Goal: Complete application form: Complete application form

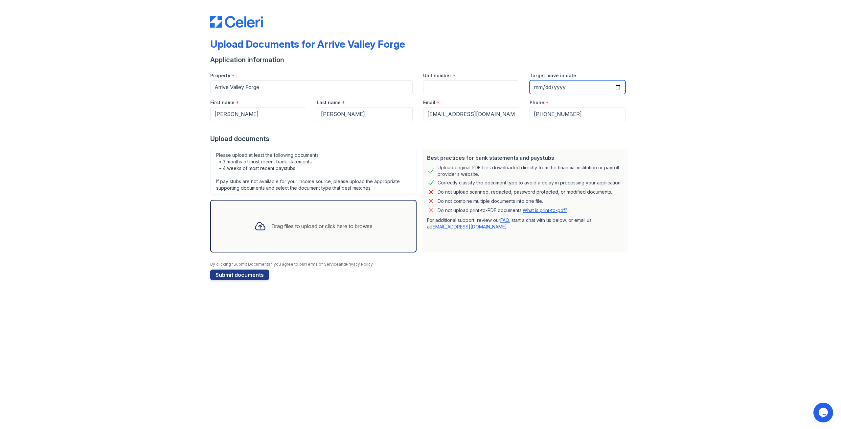
click at [556, 89] on input "Target move in date" at bounding box center [578, 87] width 96 height 14
click at [617, 88] on input "Target move in date" at bounding box center [578, 87] width 96 height 14
type input "[DATE]"
click at [471, 88] on input "Unit number" at bounding box center [471, 87] width 96 height 14
type input "8306"
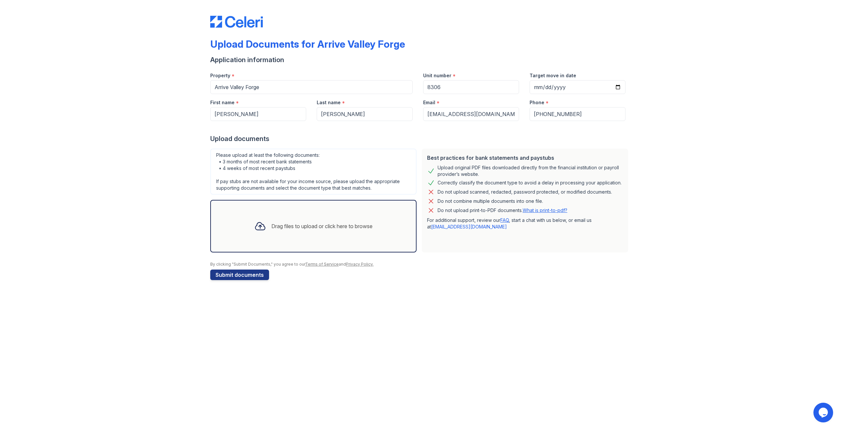
click at [106, 187] on div "Upload Documents for Arrive Valley Forge Application information Property * [GE…" at bounding box center [421, 146] width 820 height 293
click at [266, 219] on div at bounding box center [260, 226] width 17 height 17
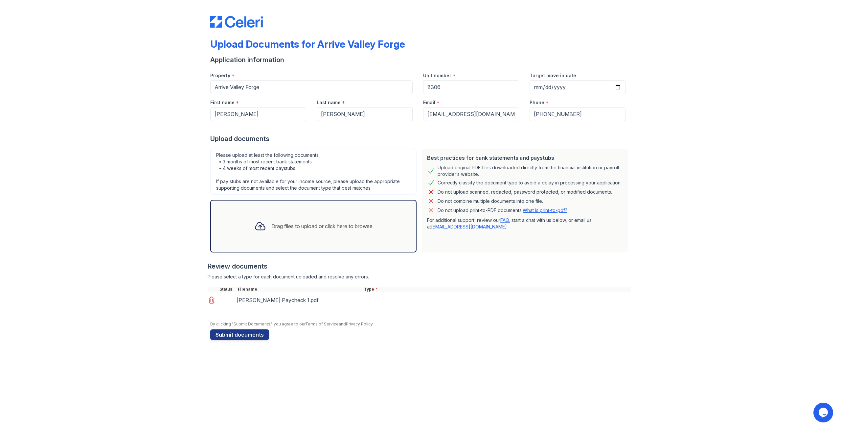
click at [315, 223] on div "Drag files to upload or click here to browse" at bounding box center [321, 226] width 101 height 8
click at [320, 219] on div "Drag files to upload or click here to browse" at bounding box center [313, 226] width 129 height 22
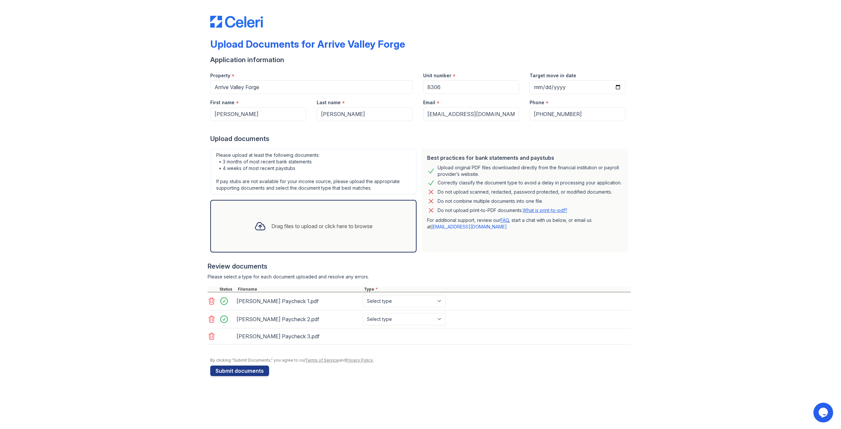
click at [316, 230] on div "Drag files to upload or click here to browse" at bounding box center [313, 226] width 129 height 22
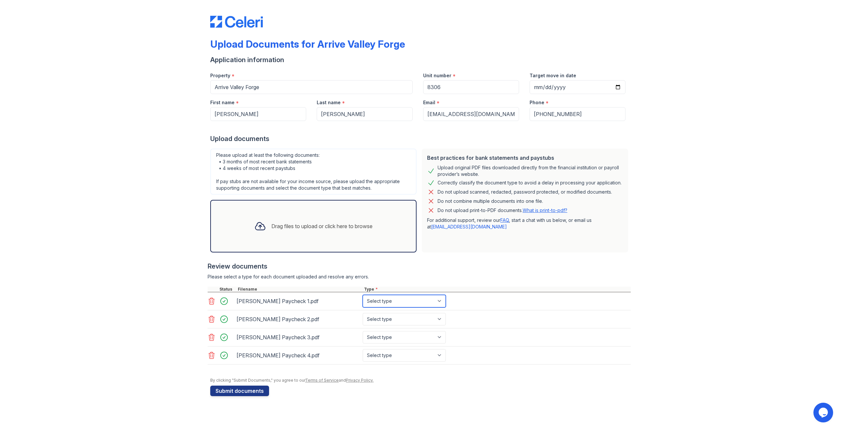
click at [428, 300] on select "Select type Paystub Bank Statement Offer Letter Tax Documents Benefit Award Let…" at bounding box center [404, 301] width 83 height 12
select select "paystub"
click at [363, 295] on select "Select type Paystub Bank Statement Offer Letter Tax Documents Benefit Award Let…" at bounding box center [404, 301] width 83 height 12
click at [409, 317] on select "Select type Paystub Bank Statement Offer Letter Tax Documents Benefit Award Let…" at bounding box center [404, 319] width 83 height 12
select select "paystub"
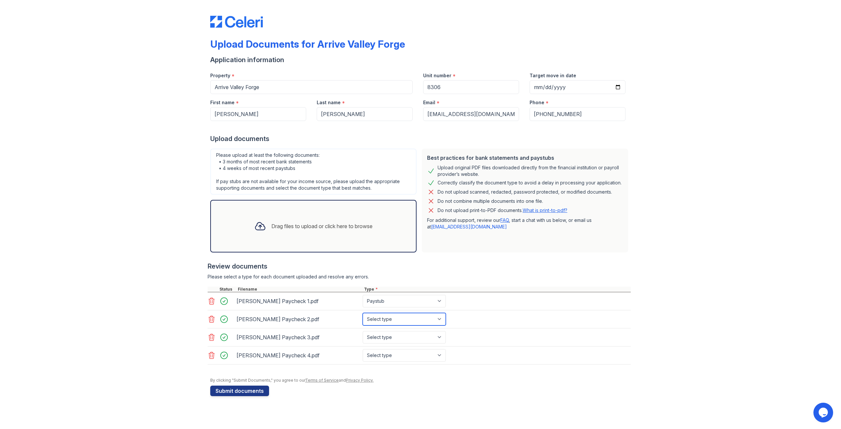
click at [363, 313] on select "Select type Paystub Bank Statement Offer Letter Tax Documents Benefit Award Let…" at bounding box center [404, 319] width 83 height 12
click at [396, 337] on select "Select type Paystub Bank Statement Offer Letter Tax Documents Benefit Award Let…" at bounding box center [404, 337] width 83 height 12
select select "paystub"
click at [363, 331] on select "Select type Paystub Bank Statement Offer Letter Tax Documents Benefit Award Let…" at bounding box center [404, 337] width 83 height 12
click at [391, 358] on select "Select type Paystub Bank Statement Offer Letter Tax Documents Benefit Award Let…" at bounding box center [404, 355] width 83 height 12
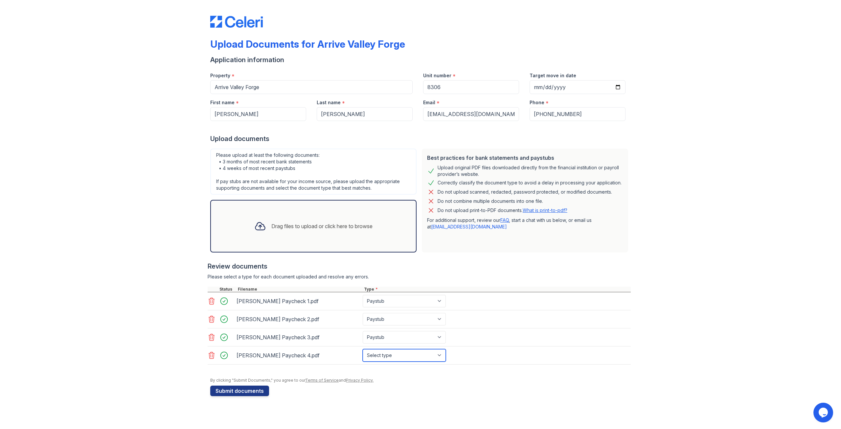
select select "paystub"
click at [363, 349] on select "Select type Paystub Bank Statement Offer Letter Tax Documents Benefit Award Let…" at bounding box center [404, 355] width 83 height 12
click at [580, 373] on div at bounding box center [420, 374] width 421 height 7
click at [546, 210] on link "What is print-to-pdf?" at bounding box center [545, 210] width 45 height 6
click at [544, 209] on link "What is print-to-pdf?" at bounding box center [545, 210] width 45 height 6
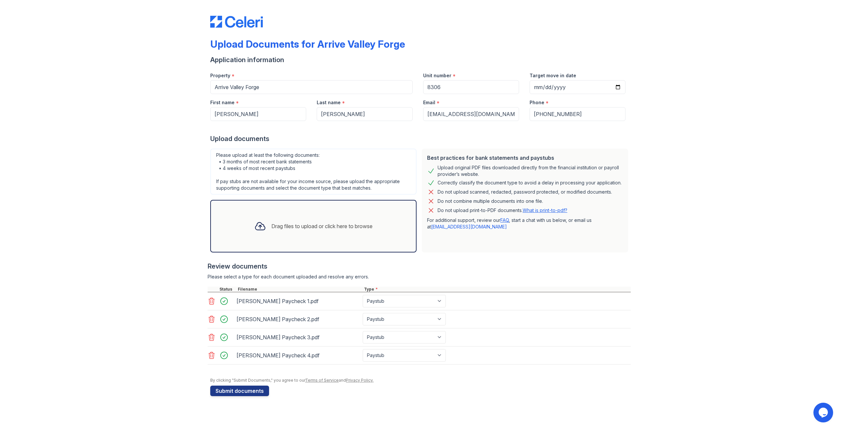
click at [295, 211] on div "Drag files to upload or click here to browse" at bounding box center [313, 226] width 206 height 53
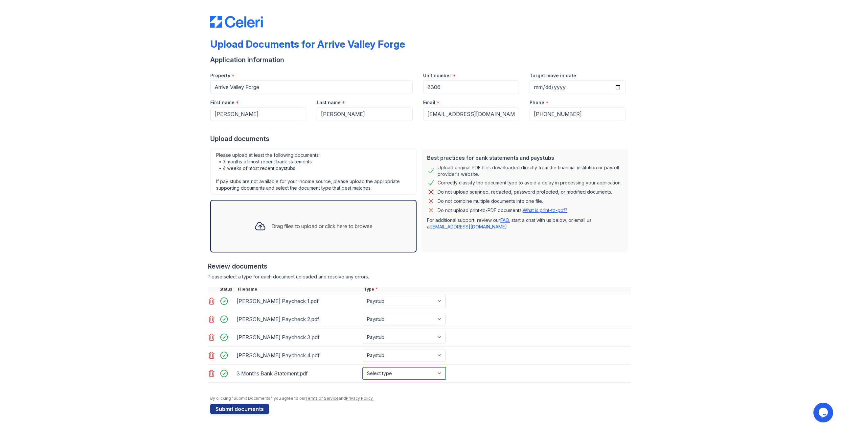
click at [422, 370] on select "Select type Paystub Bank Statement Offer Letter Tax Documents Benefit Award Let…" at bounding box center [404, 373] width 83 height 12
select select "bank_statement"
click at [363, 367] on select "Select type Paystub Bank Statement Offer Letter Tax Documents Benefit Award Let…" at bounding box center [404, 373] width 83 height 12
click at [505, 411] on form "Application information Property * [GEOGRAPHIC_DATA] Forge Unit number * 8306 T…" at bounding box center [420, 234] width 421 height 359
click at [251, 408] on button "Submit documents" at bounding box center [239, 409] width 59 height 11
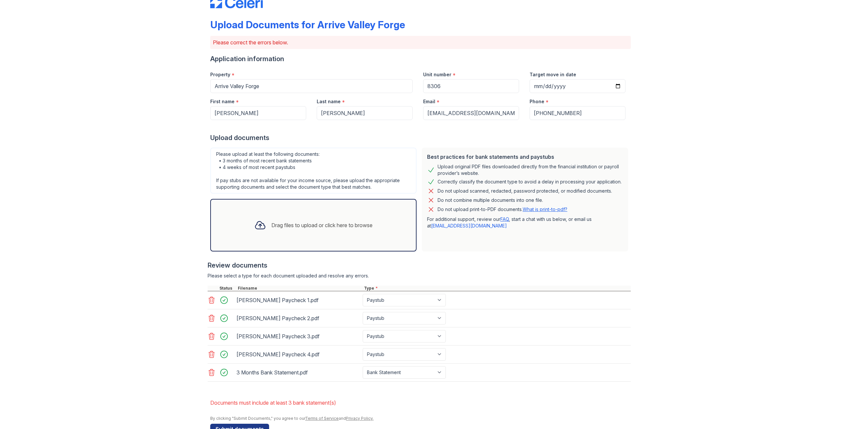
scroll to position [38, 0]
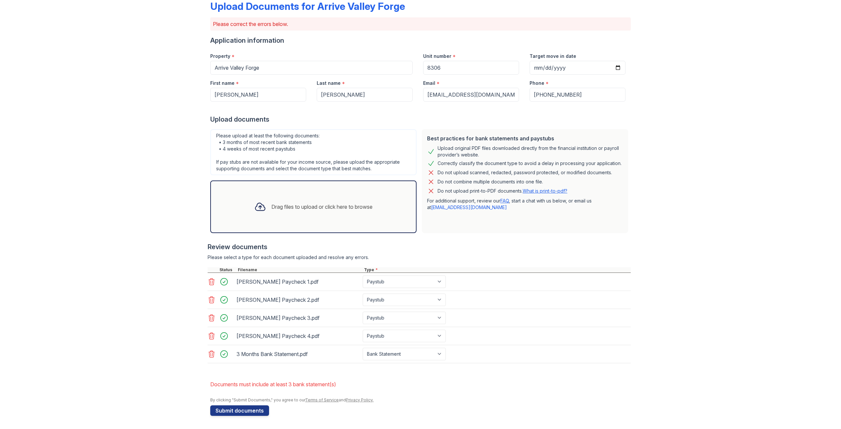
click at [209, 355] on icon at bounding box center [212, 354] width 6 height 7
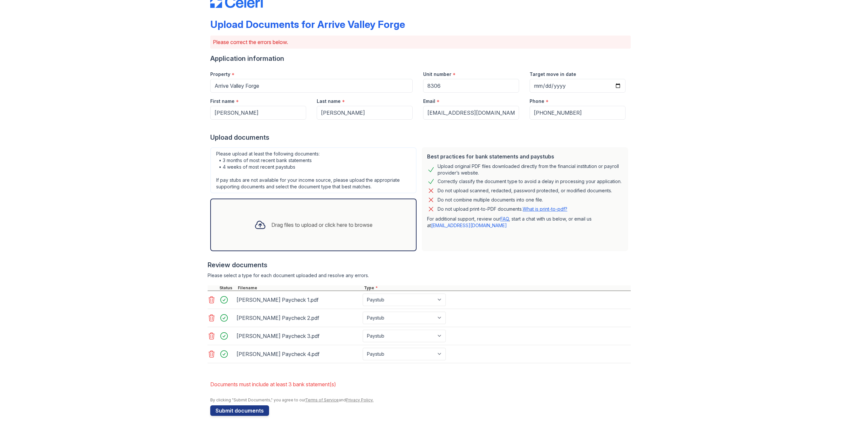
scroll to position [20, 0]
click at [313, 218] on div "Drag files to upload or click here to browse" at bounding box center [313, 225] width 129 height 22
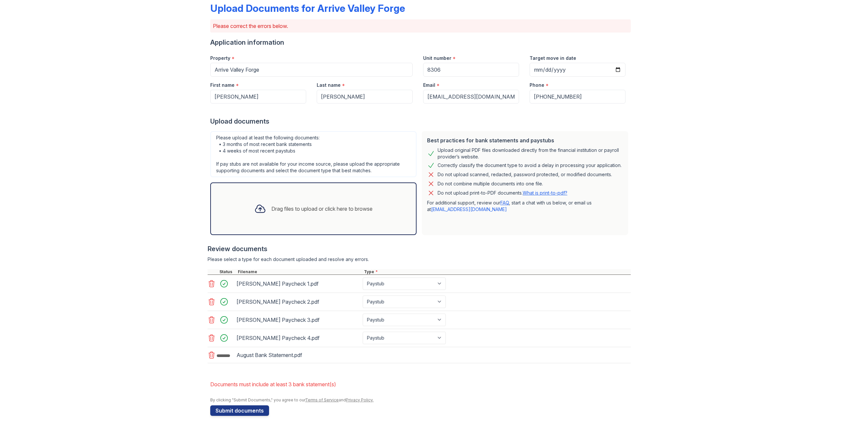
scroll to position [38, 0]
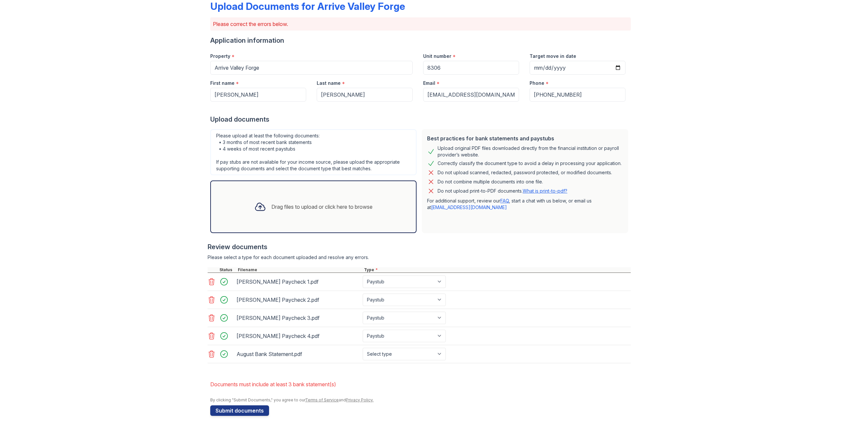
click at [272, 206] on div "Drag files to upload or click here to browse" at bounding box center [321, 207] width 101 height 8
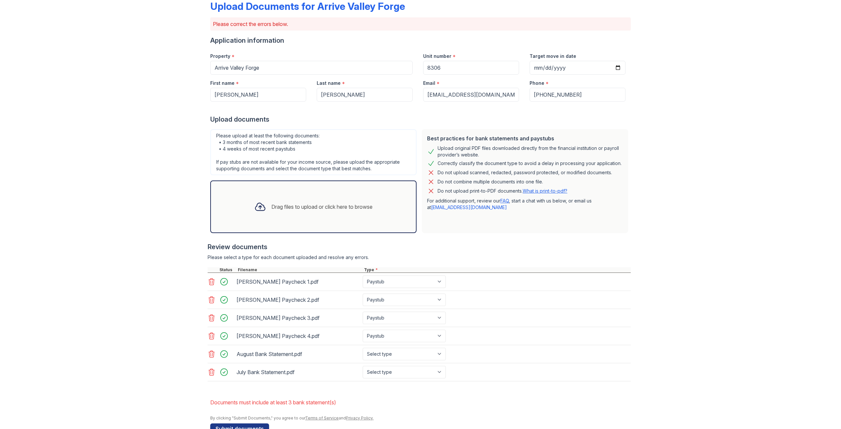
click at [287, 218] on div "Drag files to upload or click here to browse" at bounding box center [313, 206] width 206 height 53
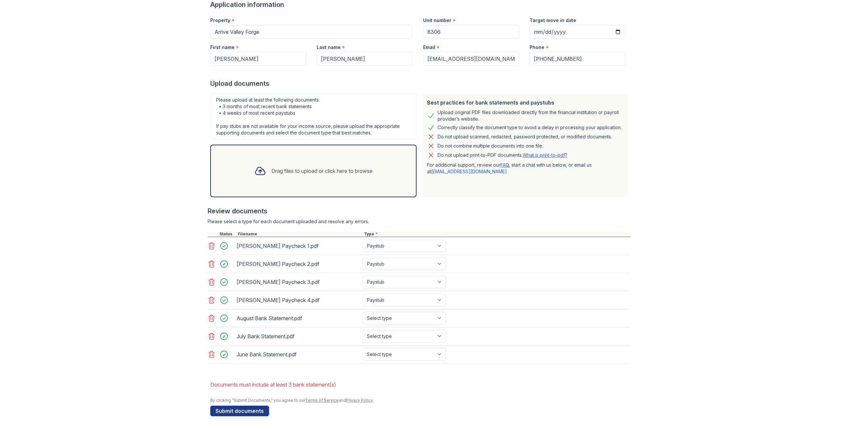
scroll to position [74, 0]
click at [387, 315] on select "Select type Paystub Bank Statement Offer Letter Tax Documents Benefit Award Let…" at bounding box center [404, 318] width 83 height 12
select select "bank_statement"
click at [363, 312] on select "Select type Paystub Bank Statement Offer Letter Tax Documents Benefit Award Let…" at bounding box center [404, 318] width 83 height 12
click at [384, 337] on select "Select type Paystub Bank Statement Offer Letter Tax Documents Benefit Award Let…" at bounding box center [404, 336] width 83 height 12
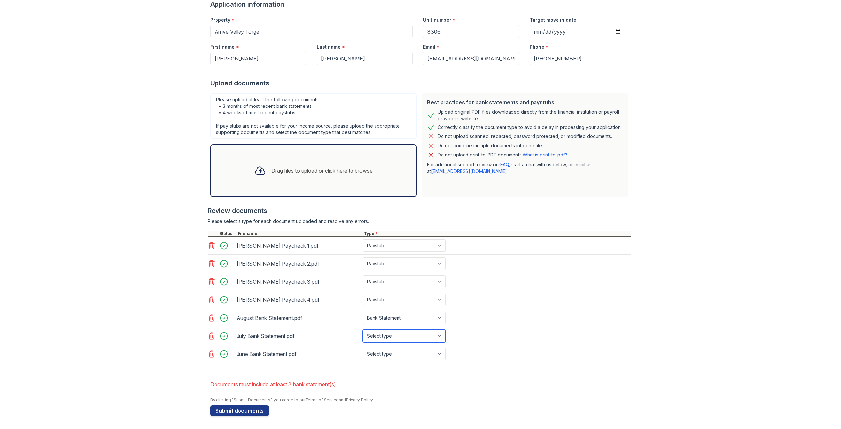
select select "bank_statement"
click at [363, 330] on select "Select type Paystub Bank Statement Offer Letter Tax Documents Benefit Award Let…" at bounding box center [404, 336] width 83 height 12
click at [380, 354] on select "Select type Paystub Bank Statement Offer Letter Tax Documents Benefit Award Let…" at bounding box center [404, 354] width 83 height 12
select select "bank_statement"
click at [363, 348] on select "Select type Paystub Bank Statement Offer Letter Tax Documents Benefit Award Let…" at bounding box center [404, 354] width 83 height 12
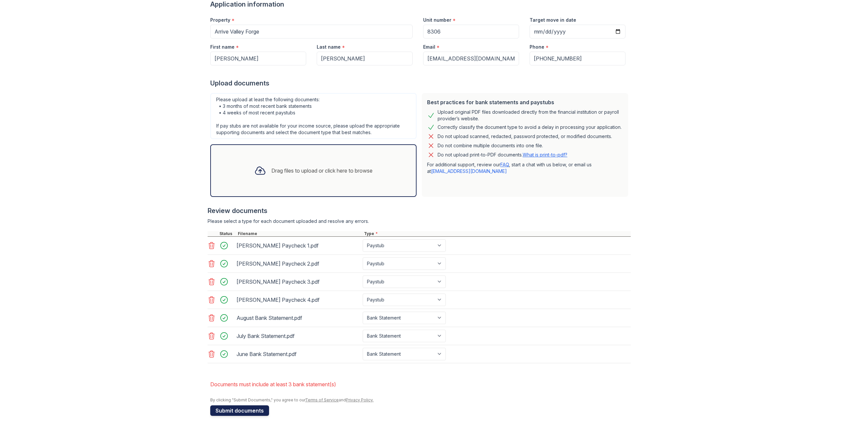
click at [247, 413] on button "Submit documents" at bounding box center [239, 410] width 59 height 11
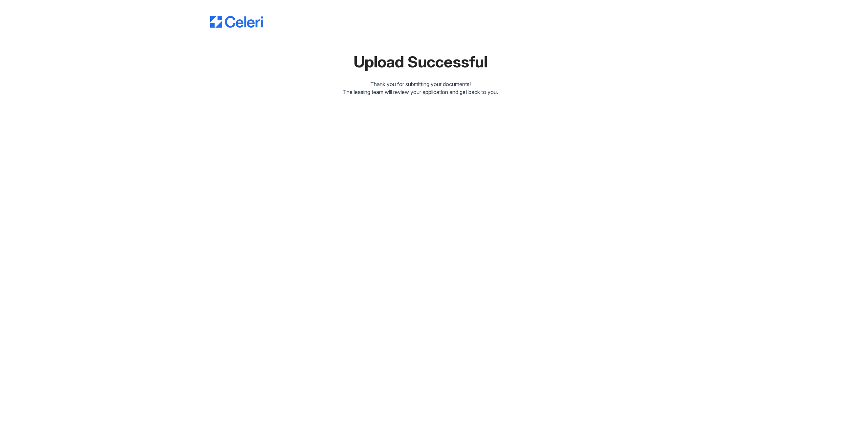
click at [474, 190] on div "Upload Successful Thank you for submitting your documents! The leasing team wil…" at bounding box center [420, 214] width 841 height 429
